Goal: Find specific page/section: Find specific page/section

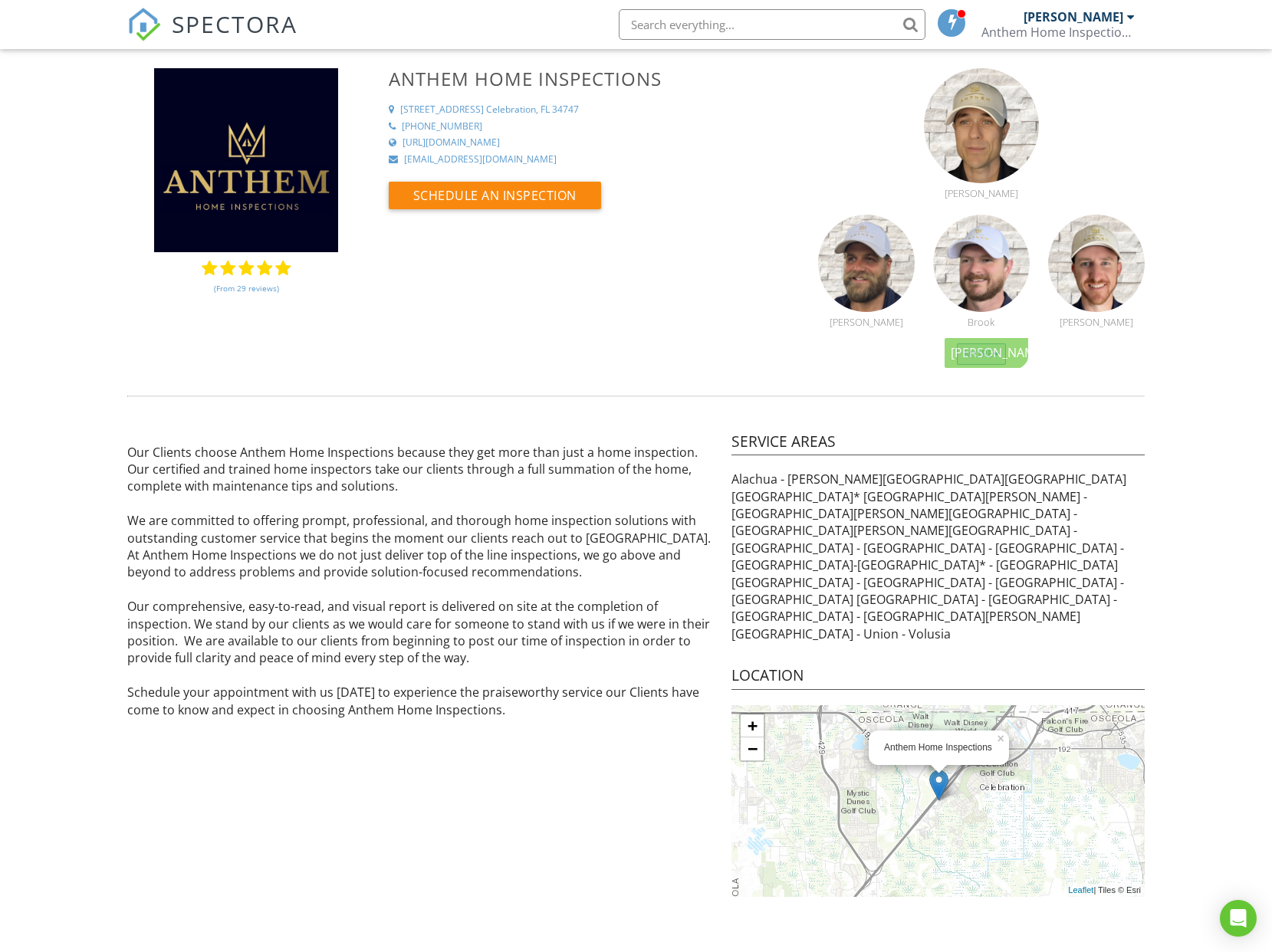
click at [984, 359] on div "More" at bounding box center [982, 354] width 50 height 21
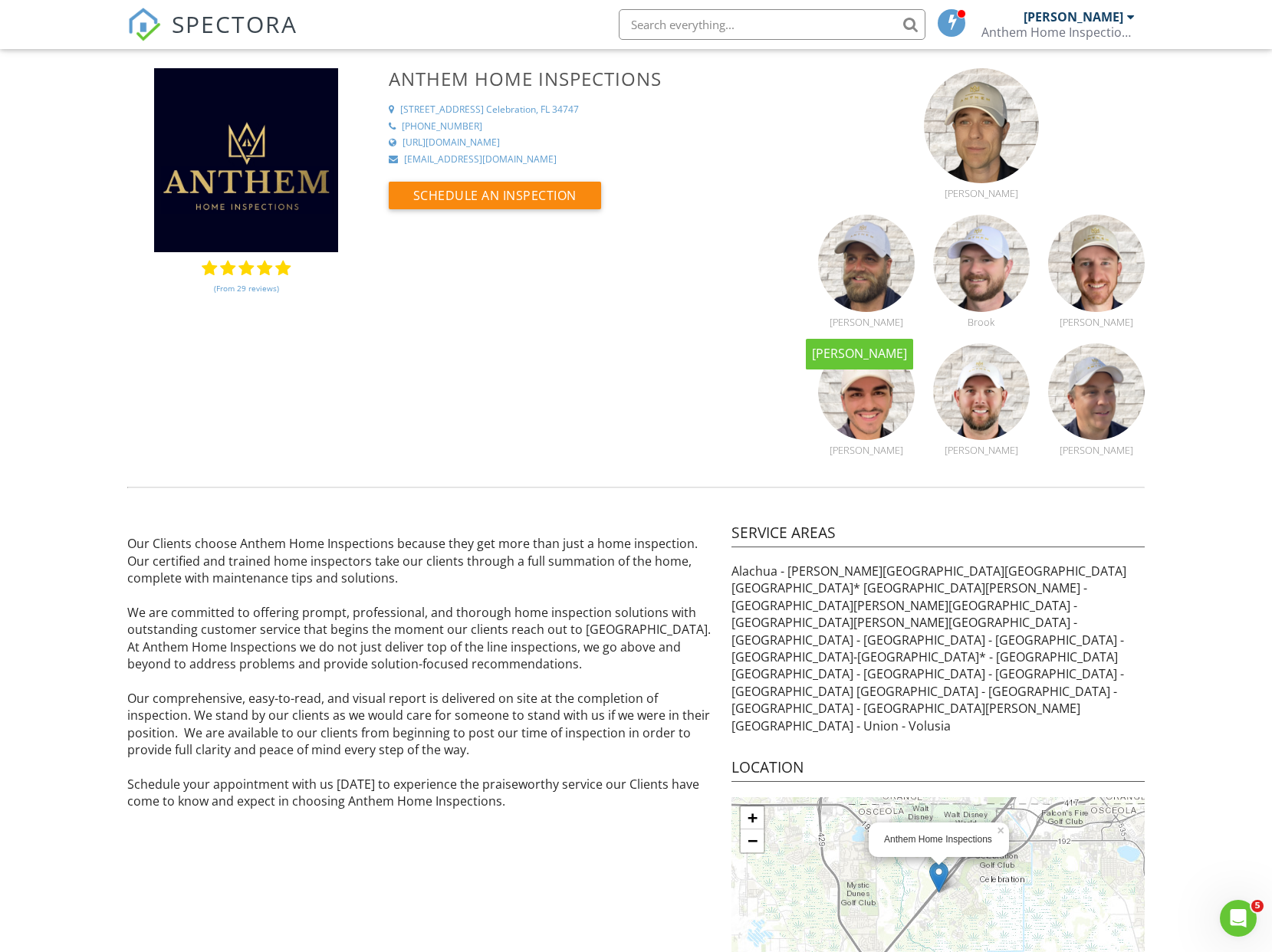
click at [860, 275] on img at bounding box center [866, 263] width 96 height 96
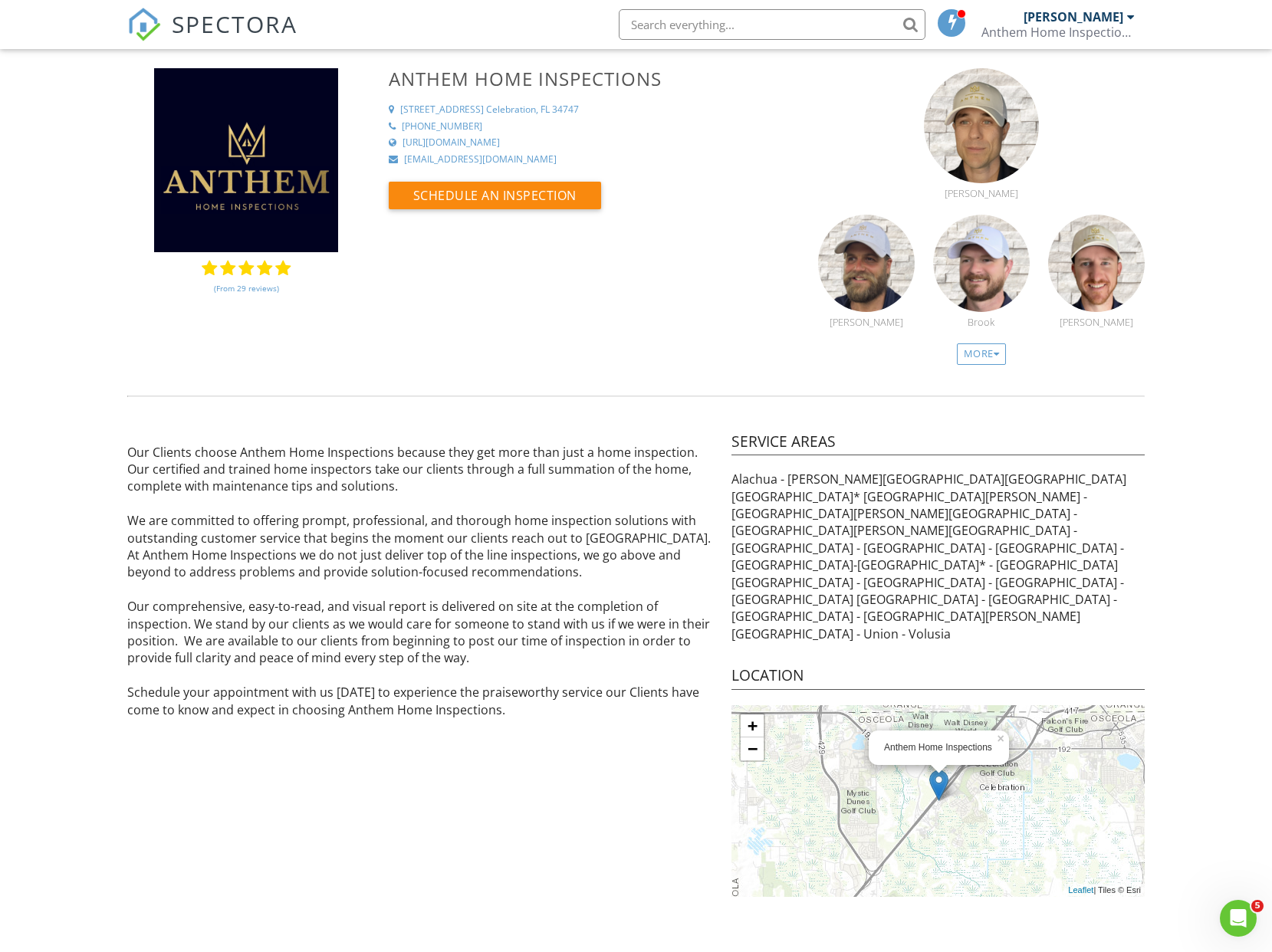
click at [1113, 17] on div "[PERSON_NAME]" at bounding box center [1073, 17] width 99 height 15
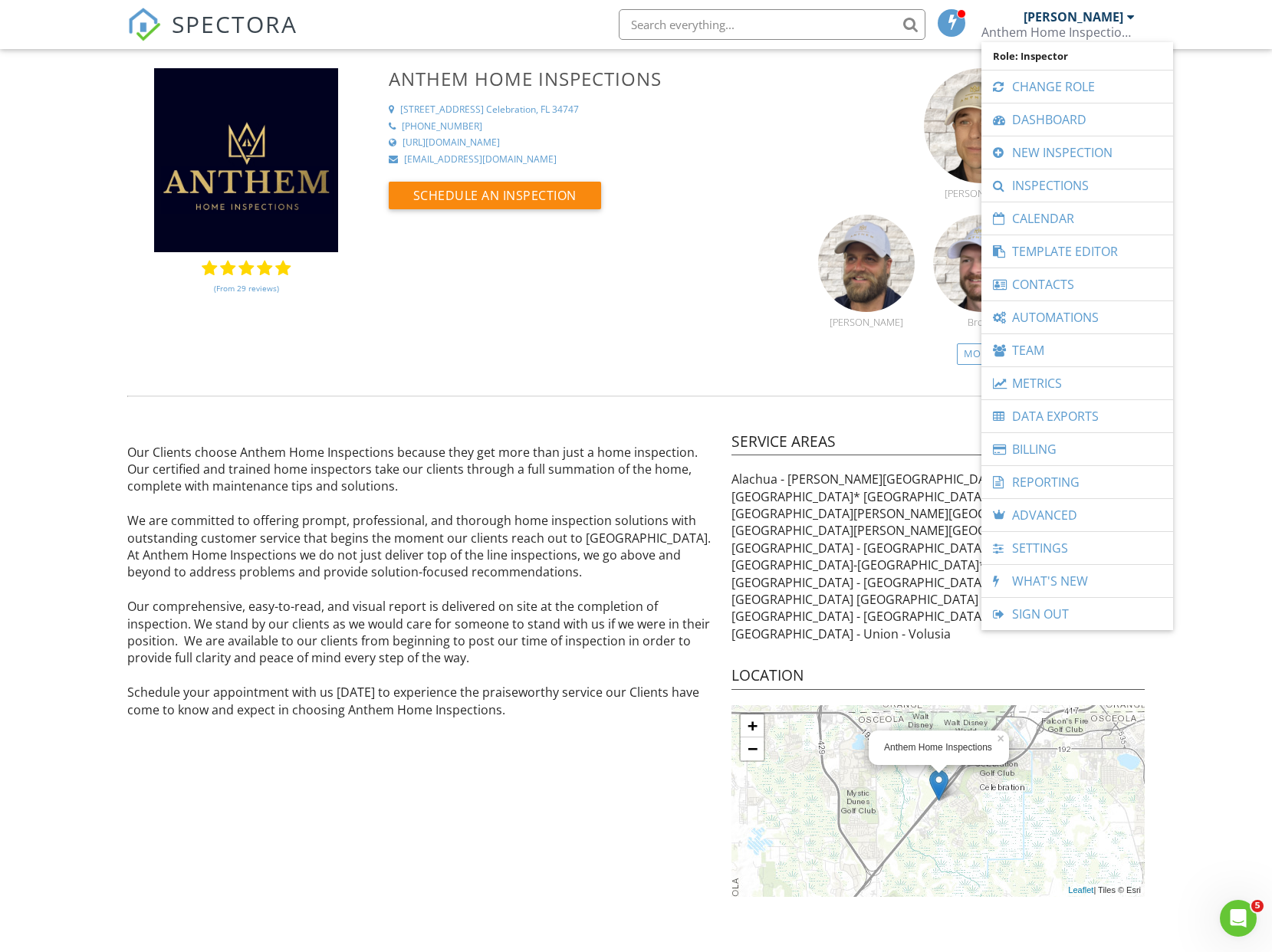
drag, startPoint x: 1226, startPoint y: 74, endPoint x: 1212, endPoint y: 1, distance: 74.3
click at [1226, 74] on div "(From 29 reviews) Anthem Home Inspections 1420 Celebration Blvd Suite 200 Celeb…" at bounding box center [636, 483] width 1272 height 829
